Goal: Check status: Check status

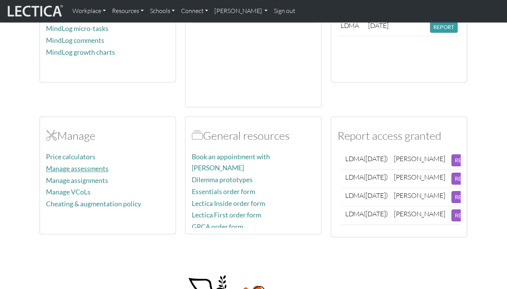
click at [97, 165] on link "Manage assessments" at bounding box center [77, 169] width 62 height 8
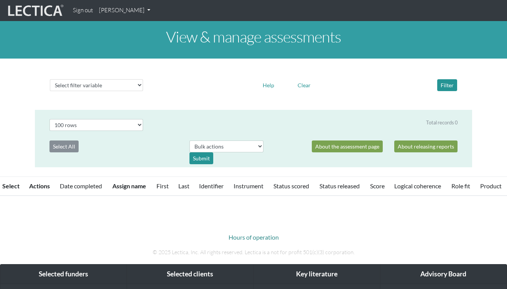
select select "100"
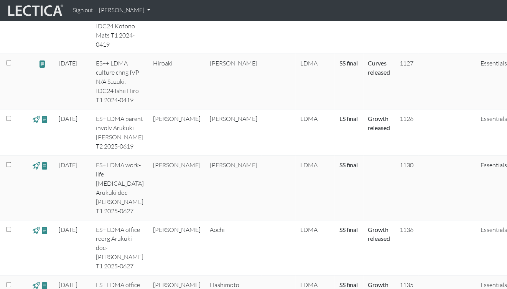
scroll to position [751, 0]
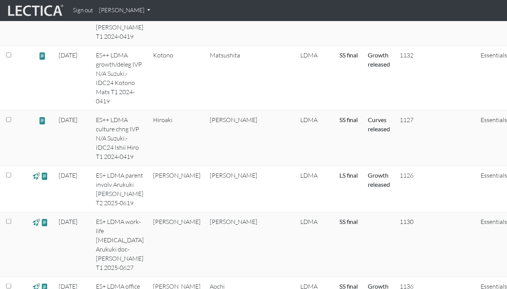
click at [46, 218] on span at bounding box center [44, 222] width 7 height 9
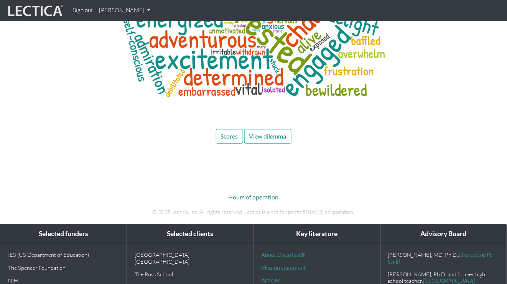
scroll to position [2565, 0]
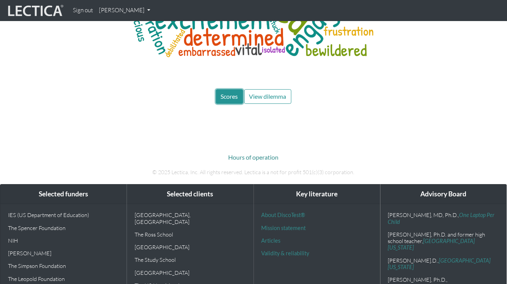
click at [223, 93] on span "Scores" at bounding box center [229, 96] width 17 height 7
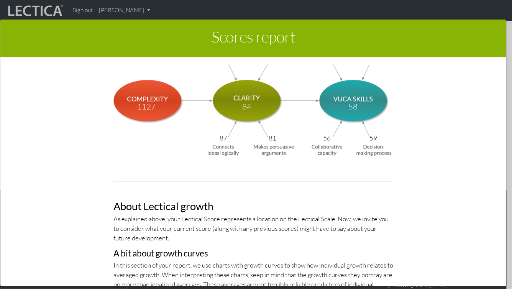
scroll to position [2543, 0]
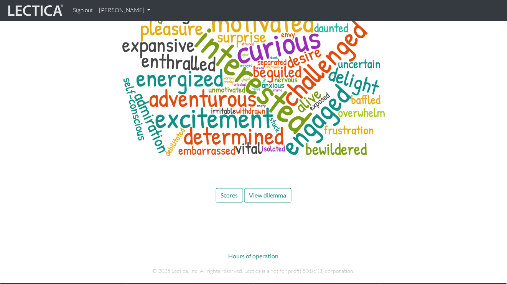
scroll to position [2405, 0]
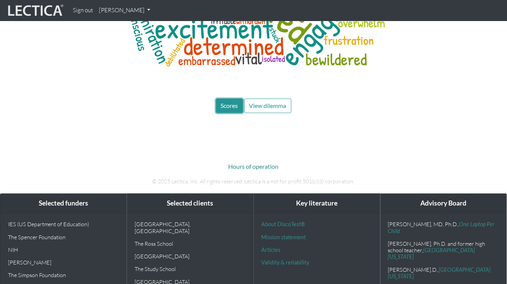
click at [230, 102] on span "Scores" at bounding box center [229, 105] width 17 height 7
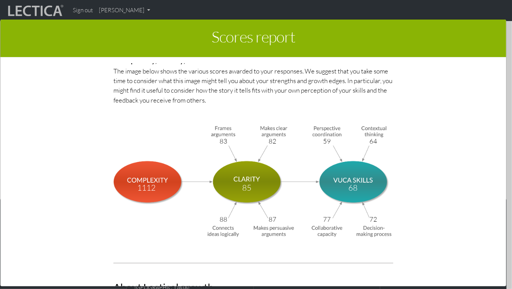
scroll to position [2543, 0]
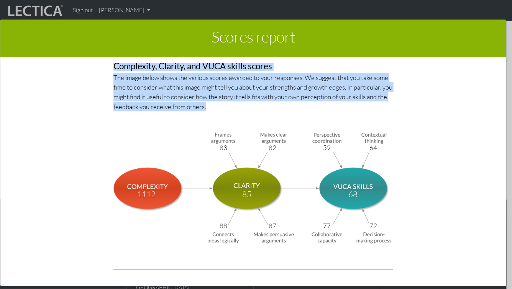
drag, startPoint x: 107, startPoint y: 72, endPoint x: 251, endPoint y: 108, distance: 149.1
click at [251, 108] on p "The image below shows the various scores awarded to your responses. We suggest …" at bounding box center [253, 92] width 280 height 39
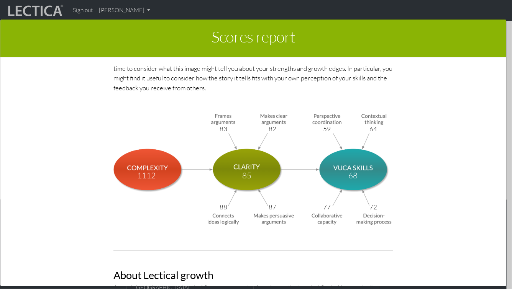
scroll to position [2600, 0]
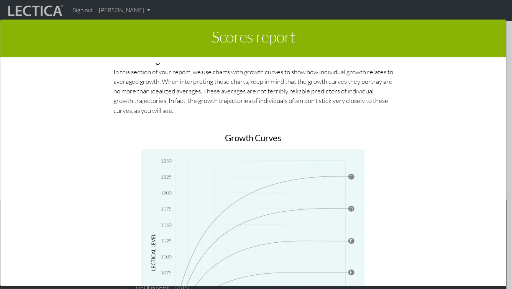
scroll to position [2581, 0]
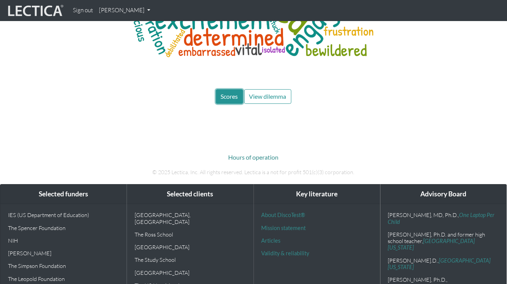
click at [235, 93] on span "Scores" at bounding box center [229, 96] width 17 height 7
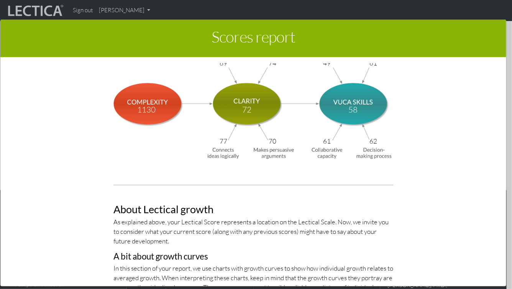
scroll to position [2586, 0]
